Goal: Task Accomplishment & Management: Manage account settings

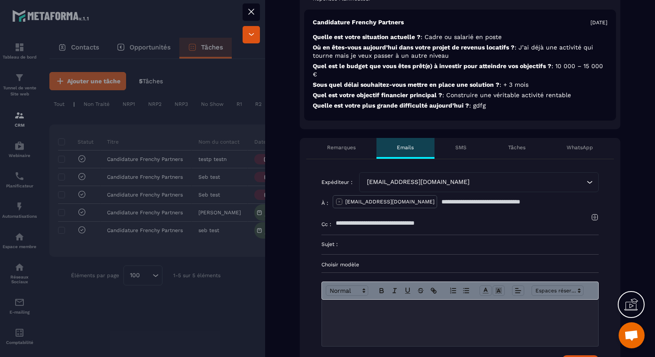
scroll to position [272, 0]
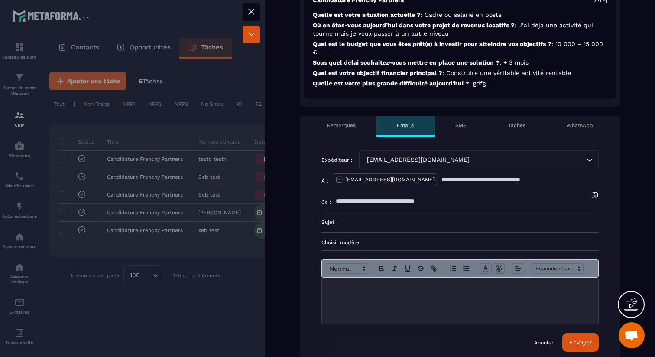
click at [357, 239] on p "Choisir modèle" at bounding box center [460, 242] width 277 height 7
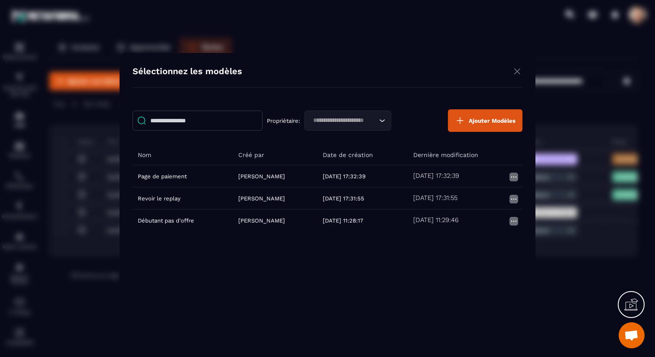
click at [517, 71] on img "Modal window" at bounding box center [517, 71] width 10 height 11
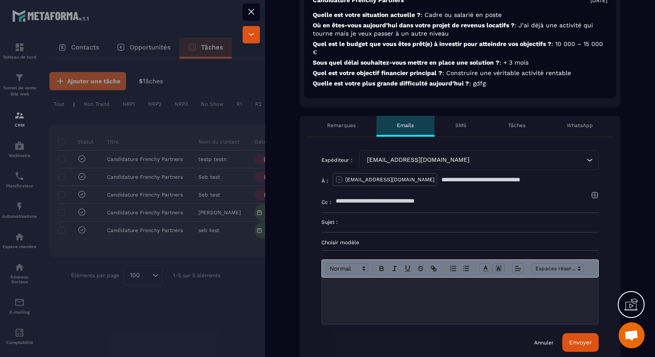
click at [385, 160] on div "[EMAIL_ADDRESS][DOMAIN_NAME]" at bounding box center [474, 160] width 221 height 10
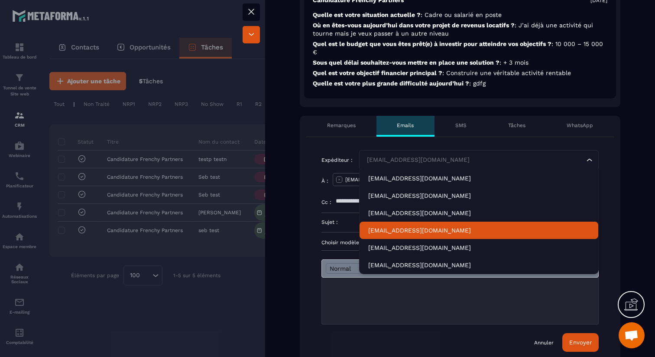
click at [431, 227] on p "[EMAIL_ADDRESS][DOMAIN_NAME]" at bounding box center [478, 230] width 221 height 9
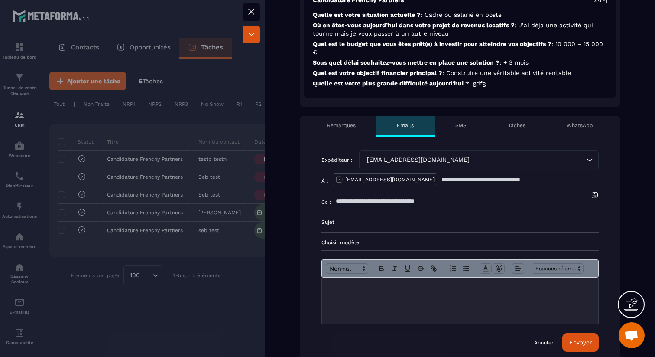
drag, startPoint x: 324, startPoint y: 159, endPoint x: 474, endPoint y: 166, distance: 149.7
click at [474, 166] on div "Expéditeur : [EMAIL_ADDRESS][DOMAIN_NAME] Loading..." at bounding box center [460, 160] width 277 height 20
click at [252, 8] on icon at bounding box center [251, 12] width 10 height 10
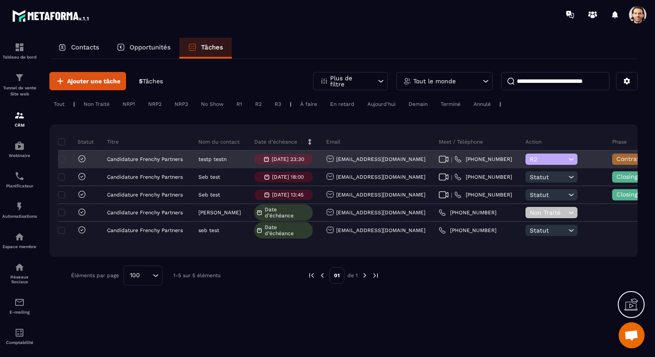
click at [530, 158] on span "R2" at bounding box center [548, 159] width 36 height 7
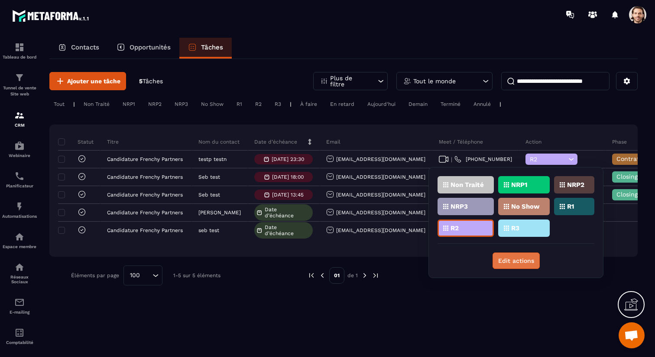
click at [515, 259] on button "Edit actions" at bounding box center [516, 260] width 47 height 16
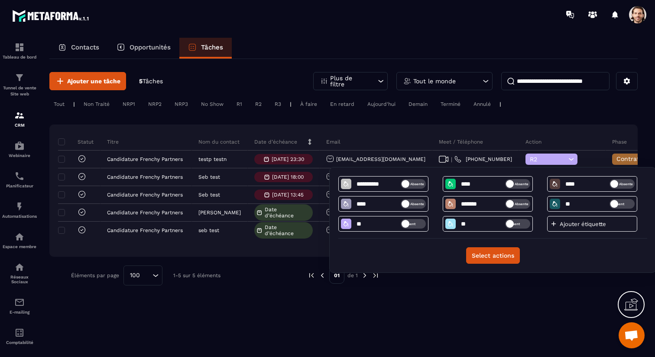
click at [589, 224] on p "Ajouter étiquette" at bounding box center [586, 224] width 52 height 7
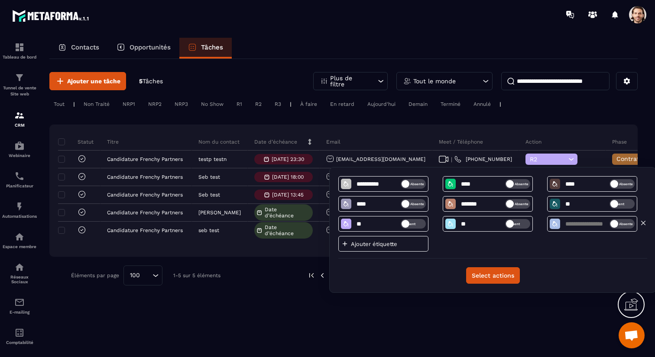
click at [586, 224] on input at bounding box center [587, 223] width 45 height 7
type input "***"
click at [556, 226] on icon at bounding box center [555, 223] width 7 height 7
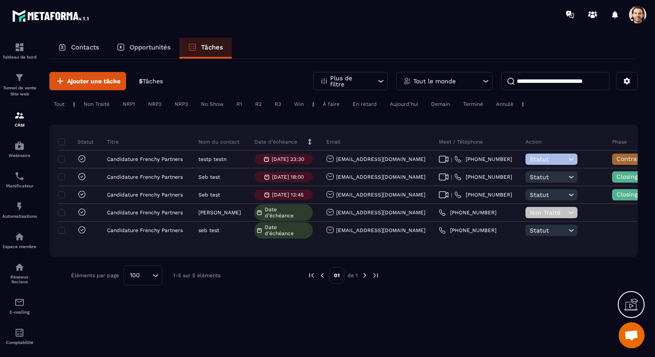
click at [304, 105] on div "Win" at bounding box center [299, 104] width 18 height 10
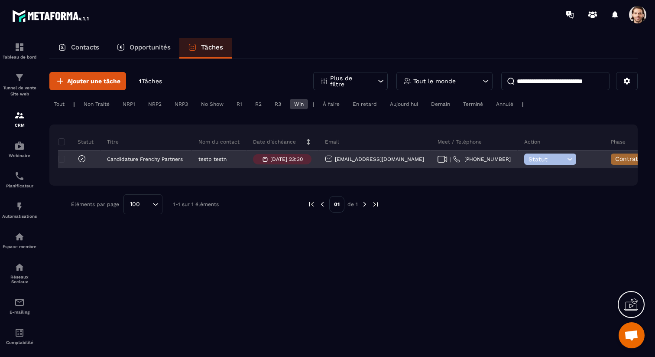
click at [566, 157] on icon at bounding box center [570, 159] width 8 height 9
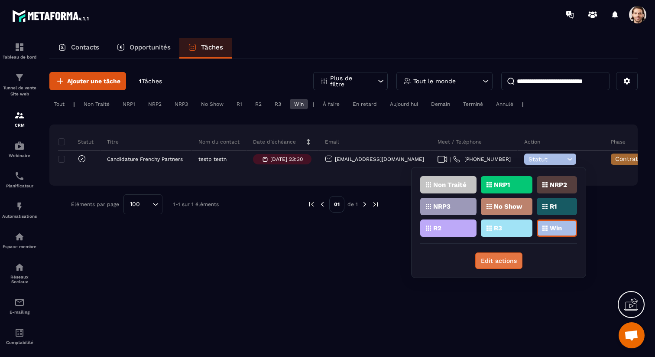
click at [511, 256] on button "Edit actions" at bounding box center [498, 260] width 47 height 16
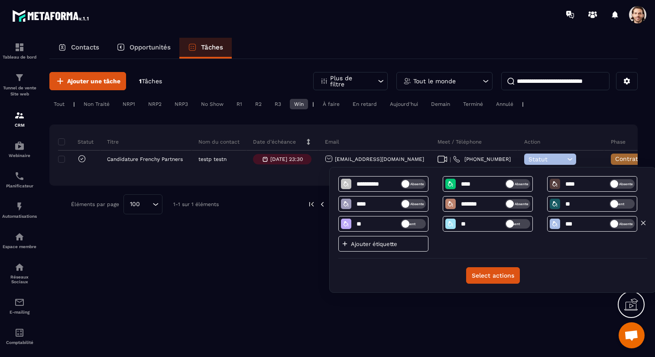
click at [578, 223] on input "***" at bounding box center [587, 223] width 45 height 7
type input "**********"
click at [594, 238] on div "**********" at bounding box center [492, 217] width 309 height 82
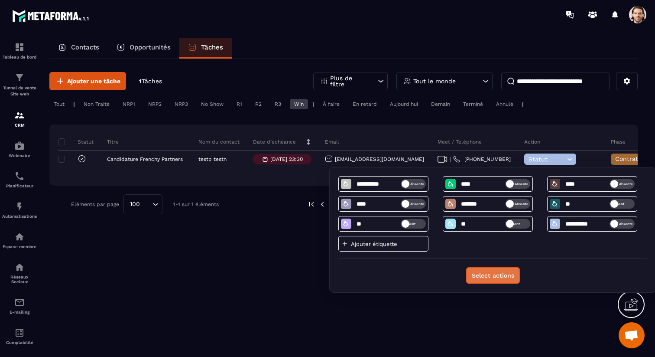
click at [506, 283] on button "Select actions" at bounding box center [493, 275] width 54 height 16
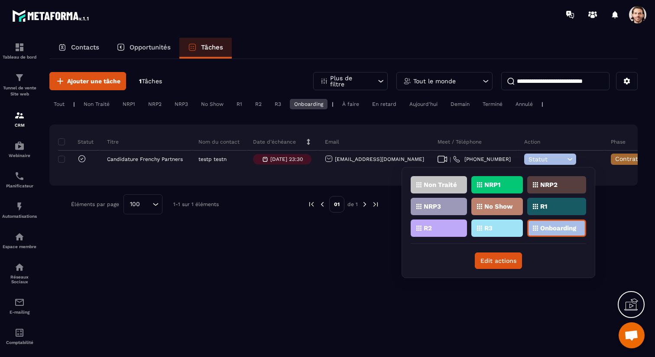
click at [353, 282] on div "Ajouter une tâche 1 Tâches Plus de filtre Tout le monde Tout | Non Traité NRP1 …" at bounding box center [343, 207] width 589 height 296
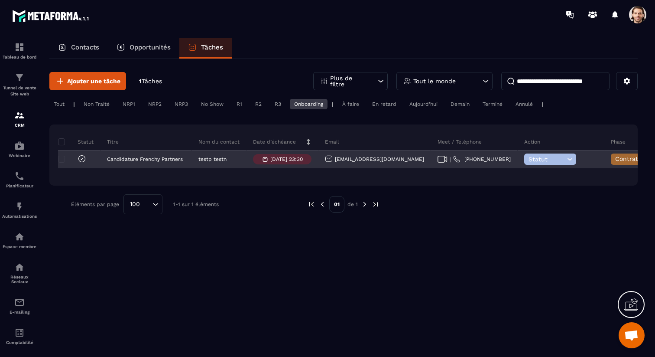
click at [566, 160] on icon at bounding box center [570, 159] width 8 height 9
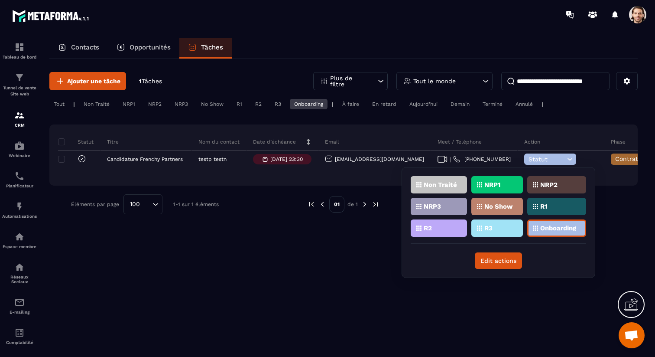
click at [556, 231] on p "Onboarding" at bounding box center [558, 228] width 36 height 6
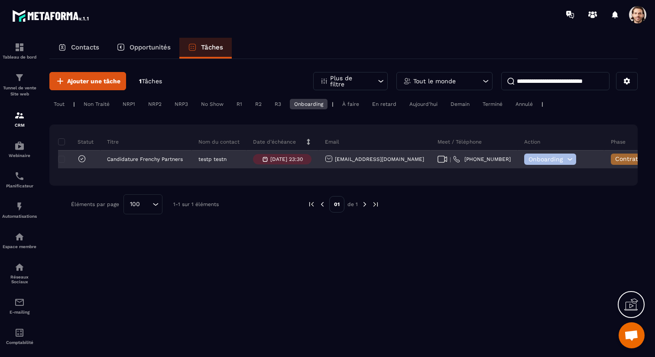
click at [518, 167] on div "Onboarding" at bounding box center [561, 159] width 87 height 17
click at [529, 162] on span "Onboarding" at bounding box center [547, 159] width 36 height 7
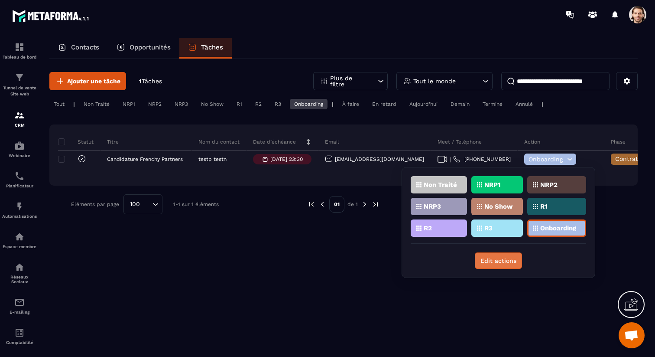
click at [498, 266] on button "Edit actions" at bounding box center [498, 260] width 47 height 16
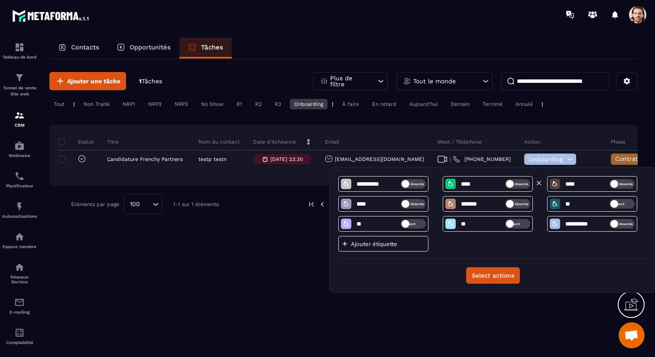
click at [449, 184] on icon at bounding box center [450, 183] width 7 height 7
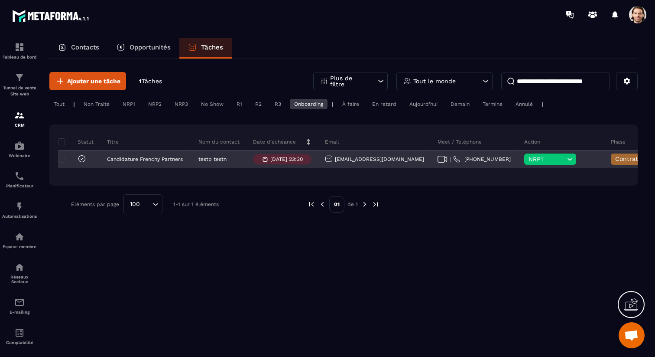
click at [529, 156] on span "NRP1" at bounding box center [547, 159] width 36 height 7
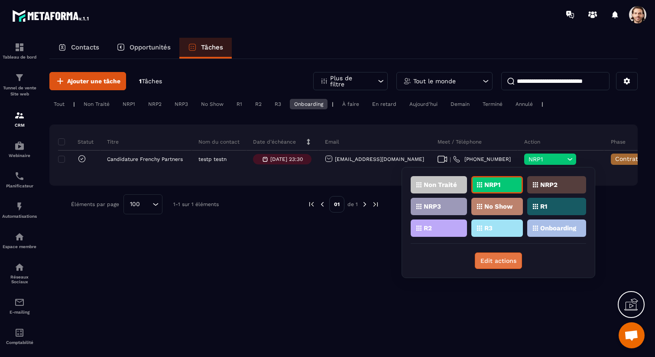
click at [486, 263] on button "Edit actions" at bounding box center [498, 260] width 47 height 16
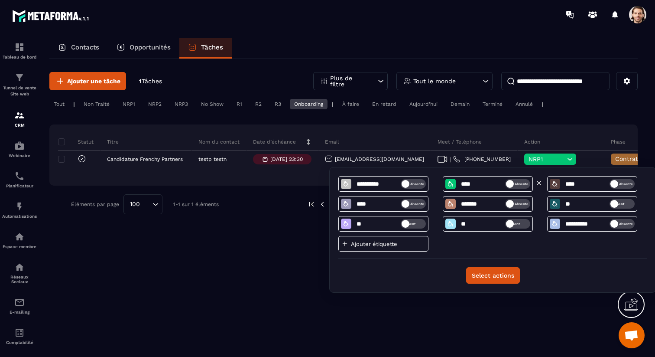
click at [453, 187] on icon at bounding box center [450, 183] width 7 height 7
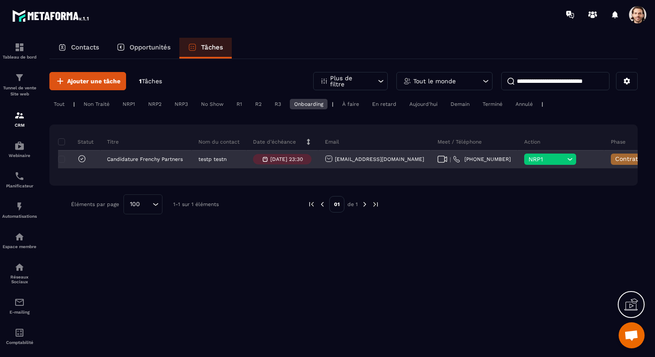
click at [529, 156] on span "NRP1" at bounding box center [547, 159] width 36 height 7
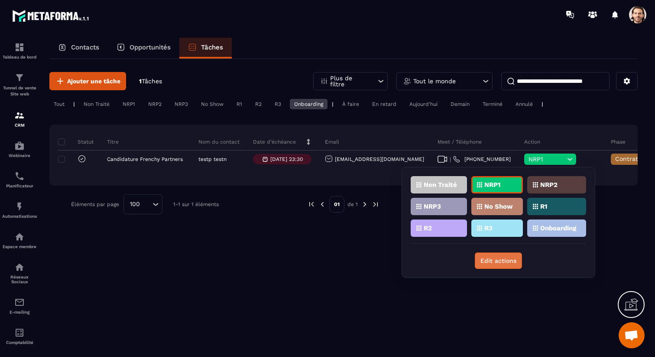
click at [494, 257] on button "Edit actions" at bounding box center [498, 260] width 47 height 16
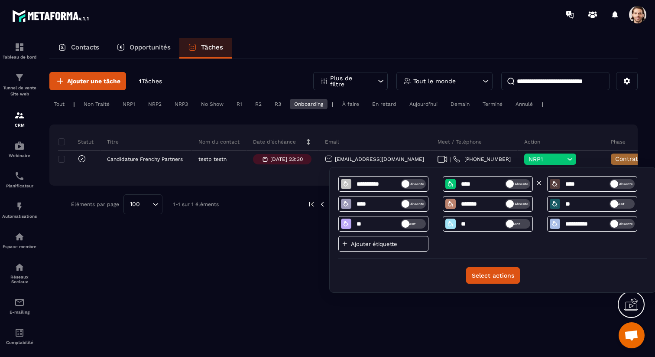
click at [452, 185] on icon at bounding box center [450, 183] width 5 height 5
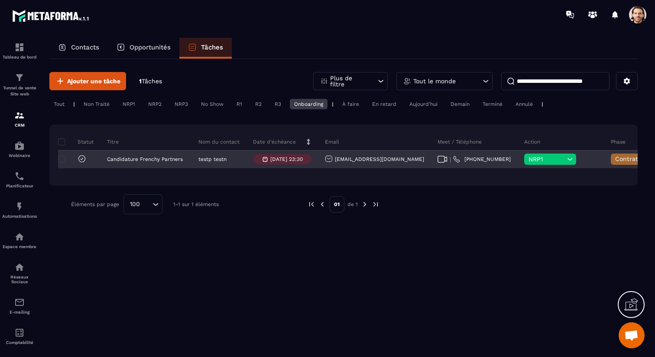
click at [529, 162] on span "NRP1" at bounding box center [547, 159] width 36 height 7
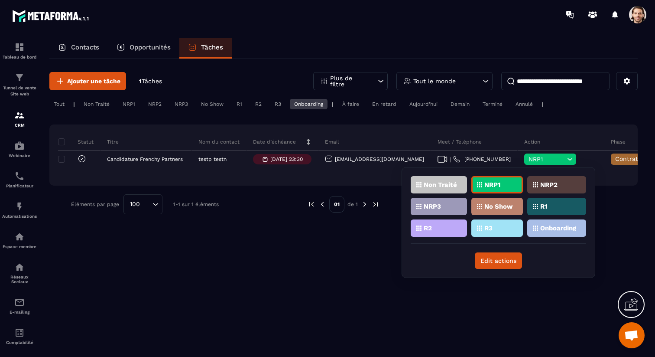
click at [540, 230] on div "Onboarding" at bounding box center [556, 227] width 59 height 17
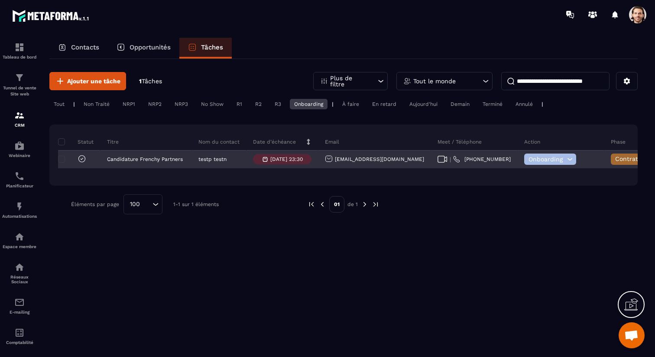
click at [615, 160] on span "Contrat envoyé" at bounding box center [638, 158] width 46 height 7
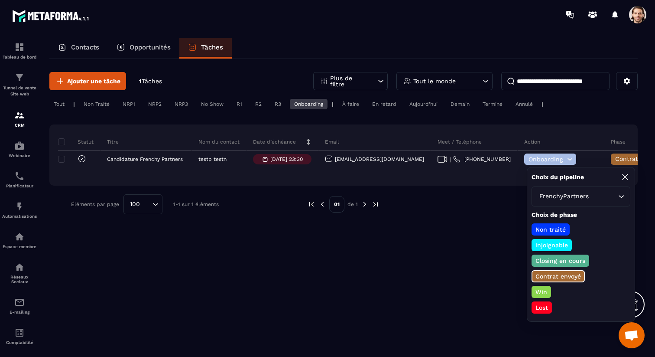
click at [450, 220] on div "Ajouter une tâche 1 Tâches Plus de filtre Tout le monde Tout | Non Traité NRP1 …" at bounding box center [343, 143] width 589 height 168
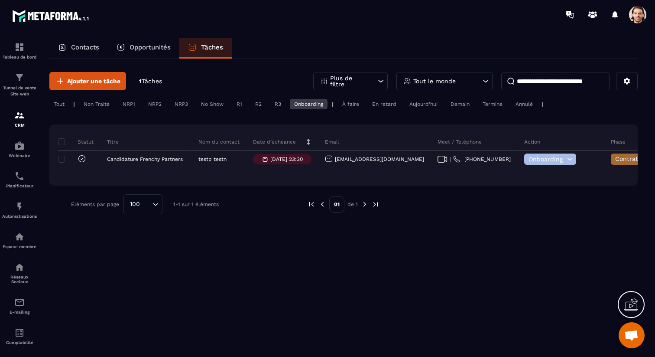
click at [59, 105] on div "Tout" at bounding box center [59, 104] width 20 height 10
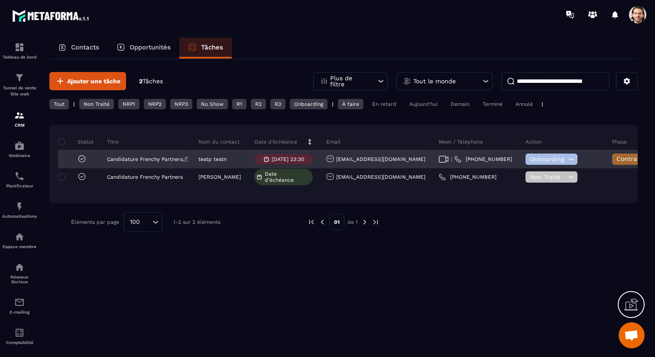
click at [152, 160] on p "Candidature Frenchy Partners" at bounding box center [145, 159] width 76 height 6
